Goal: Communication & Community: Answer question/provide support

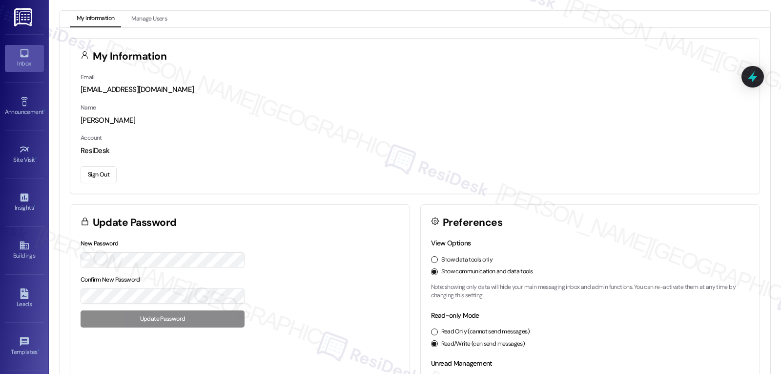
click at [21, 52] on icon at bounding box center [24, 53] width 11 height 11
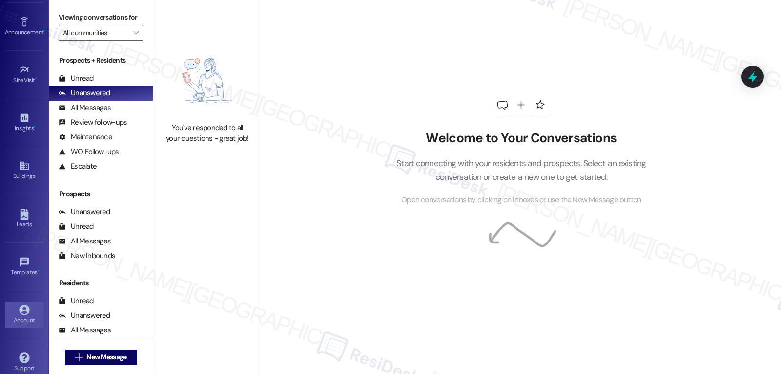
scroll to position [92, 0]
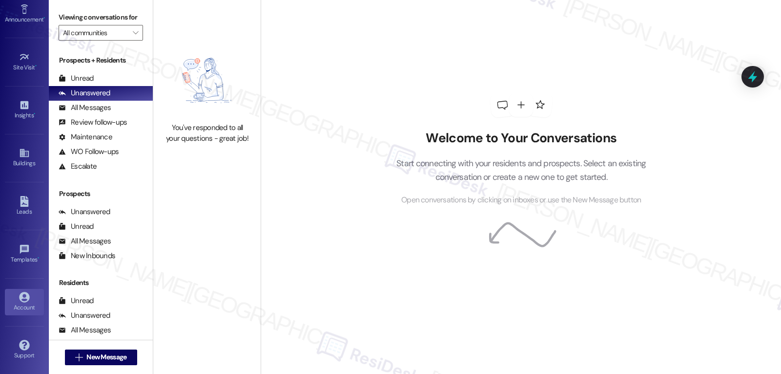
click at [19, 300] on icon at bounding box center [24, 297] width 10 height 10
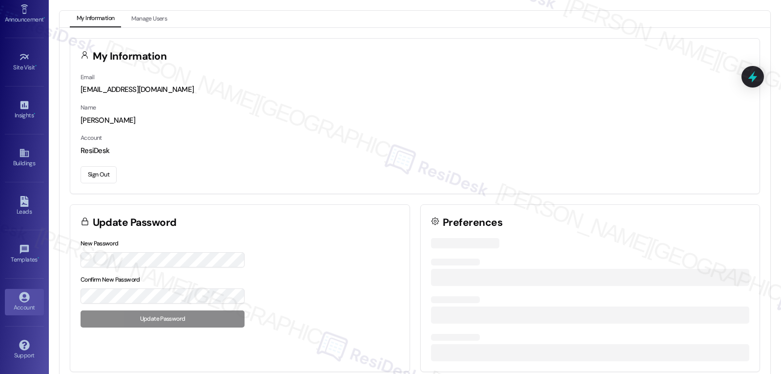
click at [100, 176] on button "Sign Out" at bounding box center [99, 174] width 36 height 17
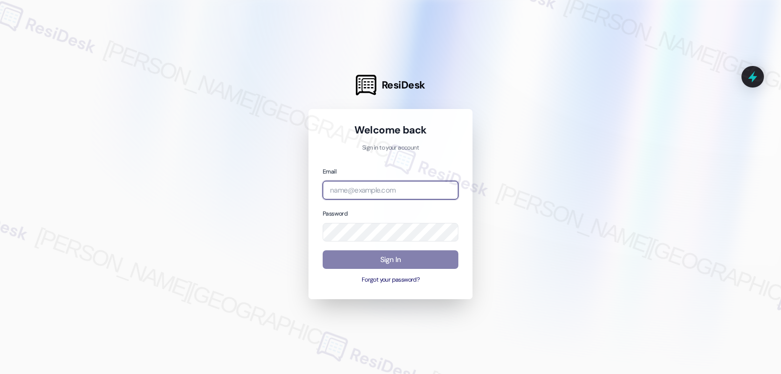
click at [334, 189] on input "email" at bounding box center [391, 190] width 136 height 19
click at [380, 188] on input "email" at bounding box center [391, 190] width 136 height 19
paste input "automated-surveys-archway_equities-jomar.punay@archway_[DOMAIN_NAME]"
type input "automated-surveys-archway_equities-jomar.punay@archway_[DOMAIN_NAME]"
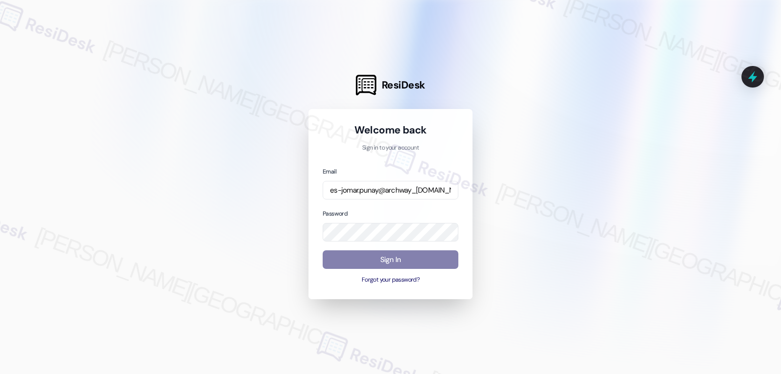
scroll to position [0, 0]
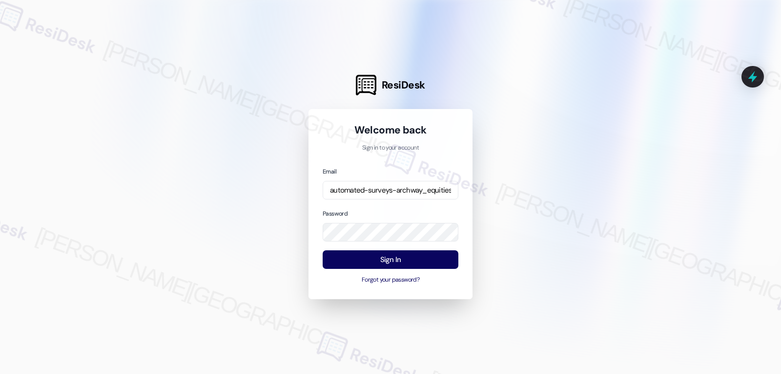
click at [531, 260] on div at bounding box center [390, 187] width 781 height 374
click at [396, 262] on button "Sign In" at bounding box center [391, 259] width 136 height 19
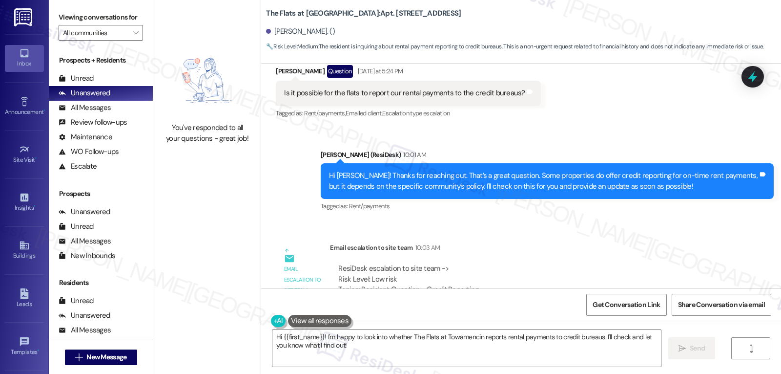
scroll to position [759, 0]
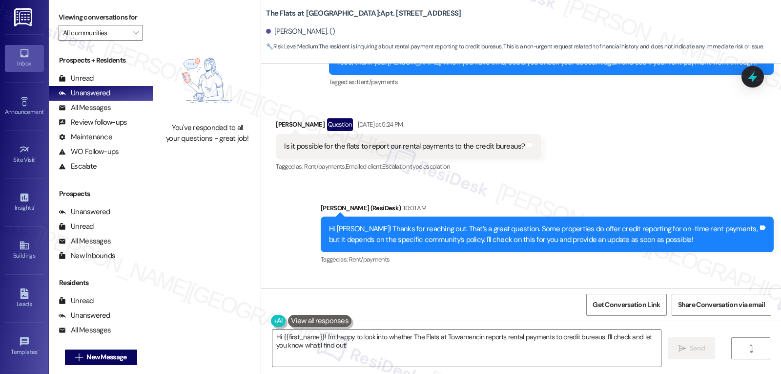
click at [358, 354] on textarea "Hi {{first_name}}! I'm happy to look into whether The Flats at Towamencin repor…" at bounding box center [467, 348] width 389 height 37
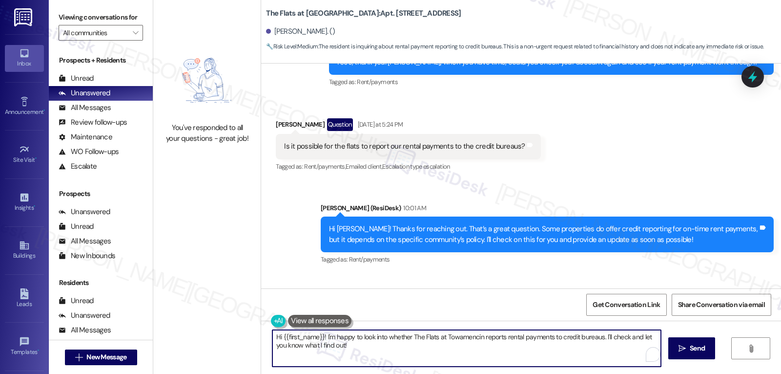
drag, startPoint x: 321, startPoint y: 337, endPoint x: 678, endPoint y: 397, distance: 362.5
click at [678, 373] on html "Inbox Go to Inbox Announcement • Send A Text Announcement Site Visit • Go to Si…" at bounding box center [390, 187] width 781 height 374
paste textarea "recommend reaching out to the leasing office directly to go over credit reporti…"
click at [460, 336] on textarea "Hi {{first_name}}! I got an update from the site management team. recommend rea…" at bounding box center [467, 348] width 389 height 37
click at [612, 349] on textarea "Hi {{first_name}}! I got an update from the site management team. We recommend …" at bounding box center [467, 348] width 389 height 37
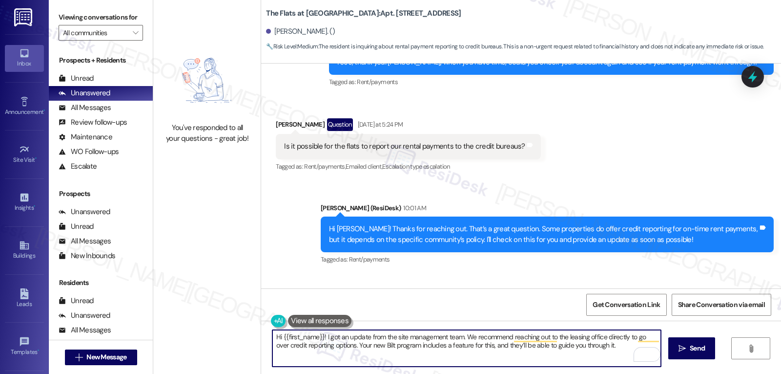
click at [616, 351] on textarea "Hi {{first_name}}! I got an update from the site management team. We recommend …" at bounding box center [467, 348] width 389 height 37
paste textarea "If you ever need anything, don’t hesitate to reach out. I’m always here to assi…"
click at [291, 356] on textarea "Hi {{first_name}}! I got an update from the site management team. We recommend …" at bounding box center [467, 348] width 389 height 37
drag, startPoint x: 416, startPoint y: 352, endPoint x: 410, endPoint y: 353, distance: 5.9
click at [410, 353] on textarea "Hi {{first_name}}! I got an update from the site management team. We recommend …" at bounding box center [467, 348] width 389 height 37
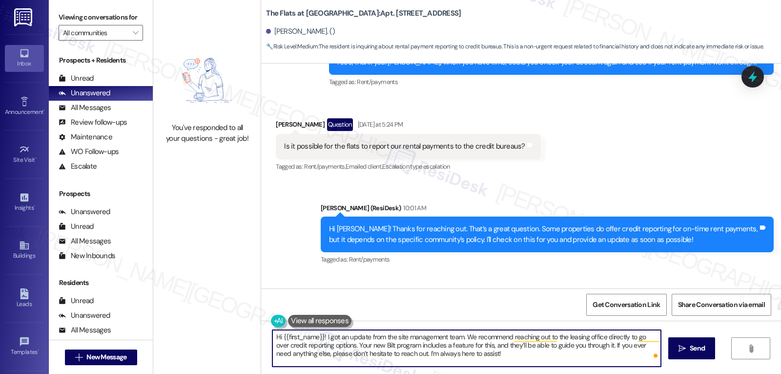
click at [516, 354] on textarea "Hi {{first_name}}! I got an update from the site management team. We recommend …" at bounding box center [467, 348] width 389 height 37
type textarea "Hi {{first_name}}! I got an update from the site management team. We recommend …"
click at [695, 348] on span "Send" at bounding box center [697, 348] width 15 height 10
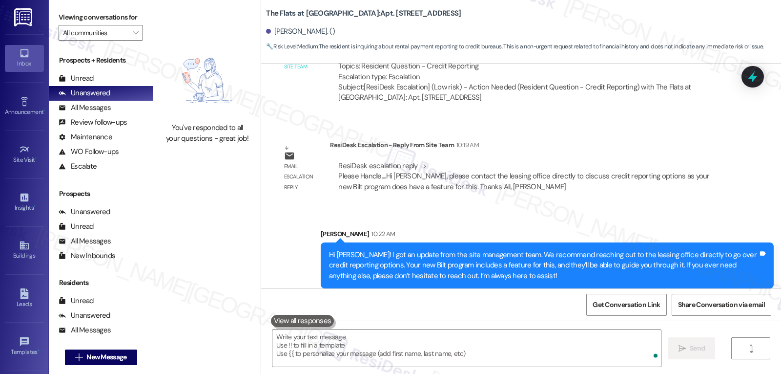
scroll to position [1043, 0]
